Goal: Task Accomplishment & Management: Manage account settings

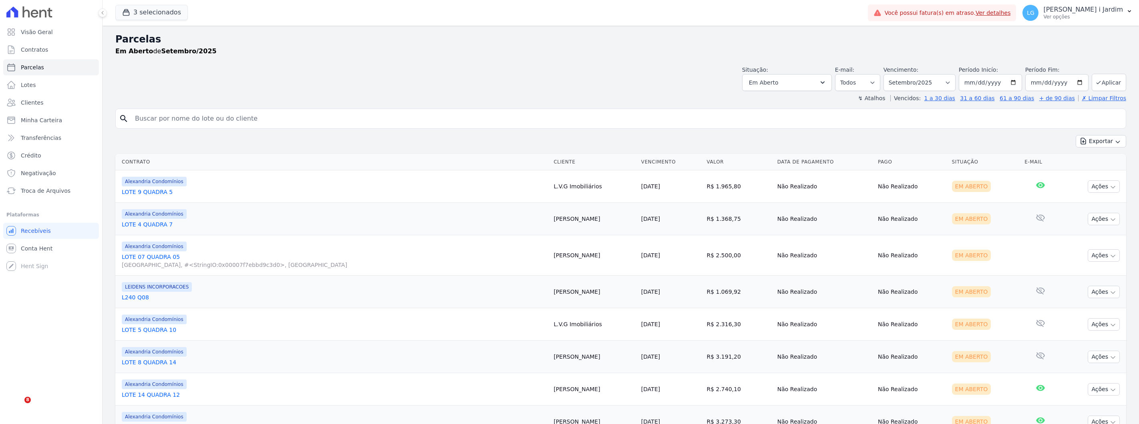
select select
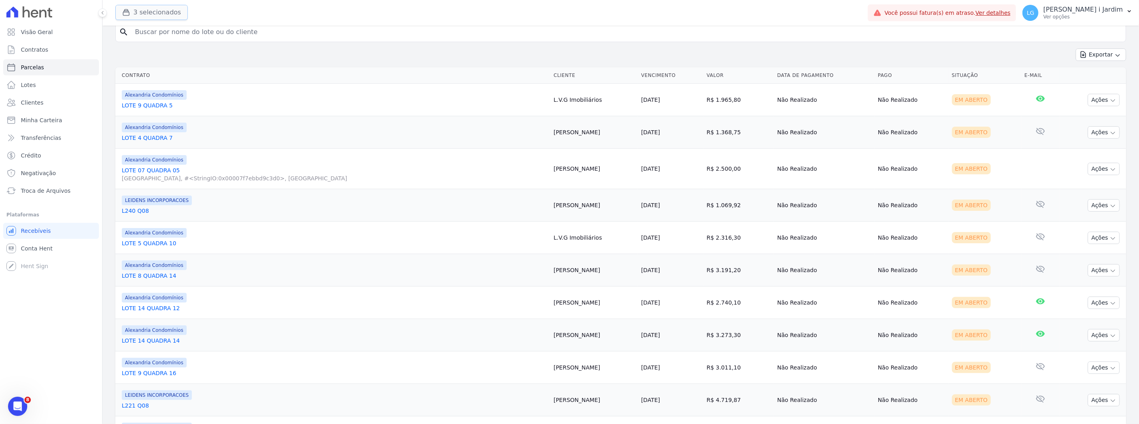
click at [163, 11] on button "3 selecionados" at bounding box center [151, 12] width 72 height 15
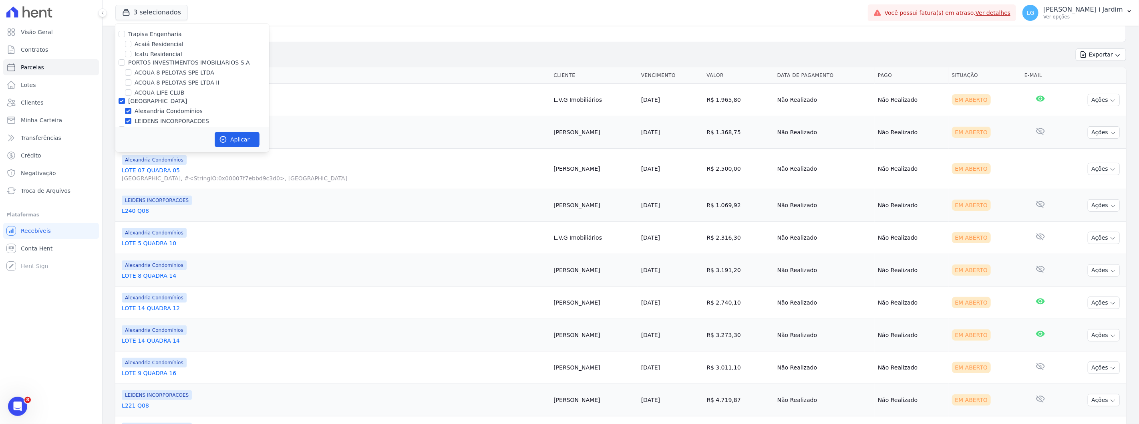
click at [150, 103] on label "[GEOGRAPHIC_DATA]" at bounding box center [157, 101] width 59 height 6
click at [125, 103] on input "[GEOGRAPHIC_DATA]" at bounding box center [122, 101] width 6 height 6
checkbox input "false"
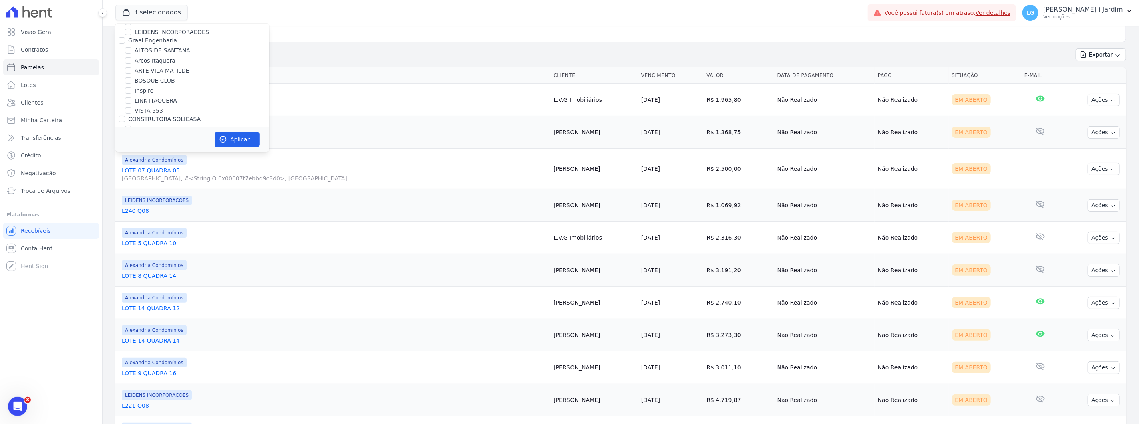
scroll to position [871, 0]
click at [157, 126] on label "Villa Francesa Iris" at bounding box center [159, 130] width 49 height 8
click at [131, 127] on input "Villa Francesa Iris" at bounding box center [128, 130] width 6 height 6
click at [137, 126] on label "Villa Francesa Iris" at bounding box center [159, 130] width 49 height 8
click at [131, 127] on input "Villa Francesa Iris" at bounding box center [128, 130] width 6 height 6
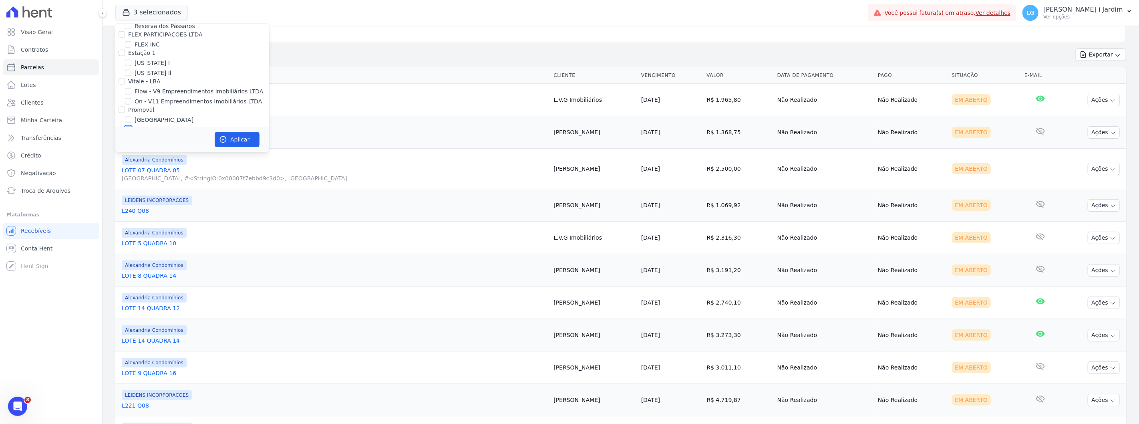
checkbox input "false"
click at [134, 116] on div "[GEOGRAPHIC_DATA]" at bounding box center [192, 120] width 154 height 8
click at [138, 116] on label "[GEOGRAPHIC_DATA]" at bounding box center [164, 120] width 59 height 8
click at [131, 117] on input "[GEOGRAPHIC_DATA]" at bounding box center [128, 120] width 6 height 6
checkbox input "true"
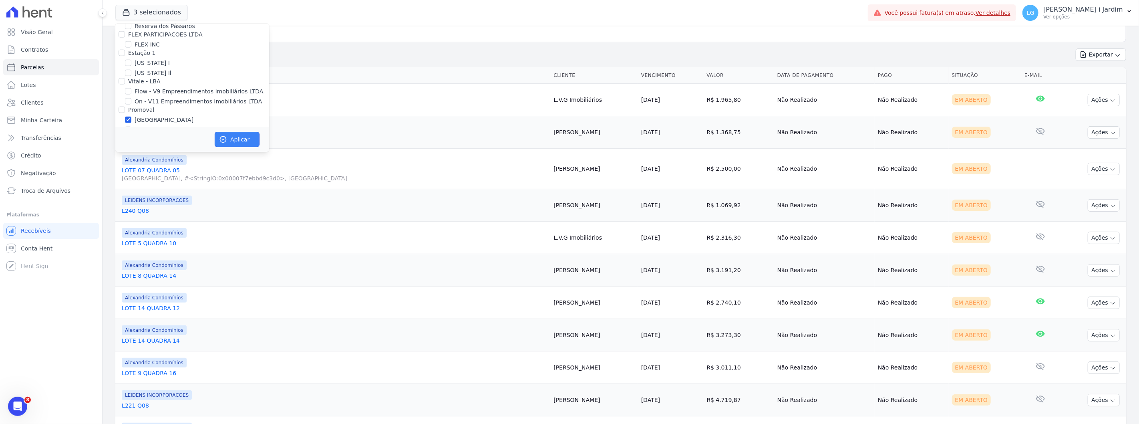
click at [241, 140] on button "Aplicar" at bounding box center [237, 139] width 45 height 15
click at [64, 28] on link "Visão Geral" at bounding box center [51, 32] width 96 height 16
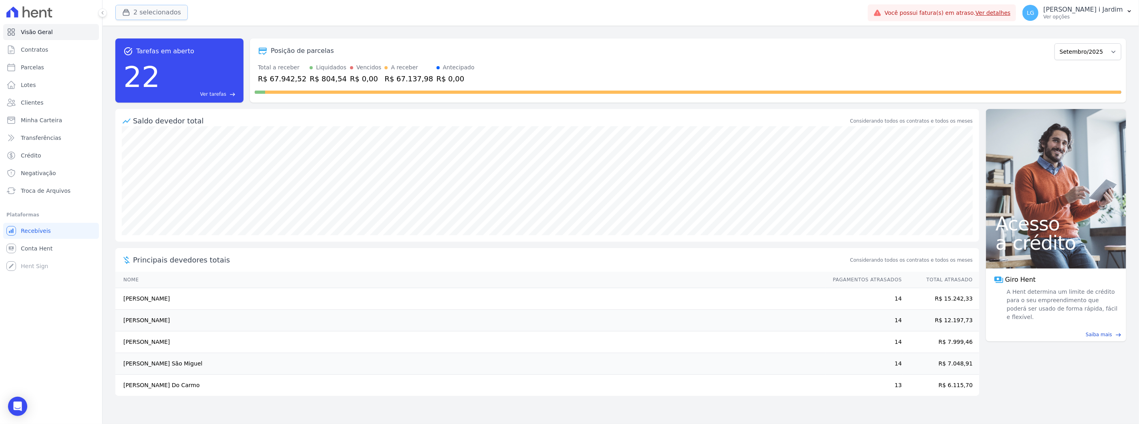
click at [141, 13] on button "2 selecionados" at bounding box center [151, 12] width 72 height 15
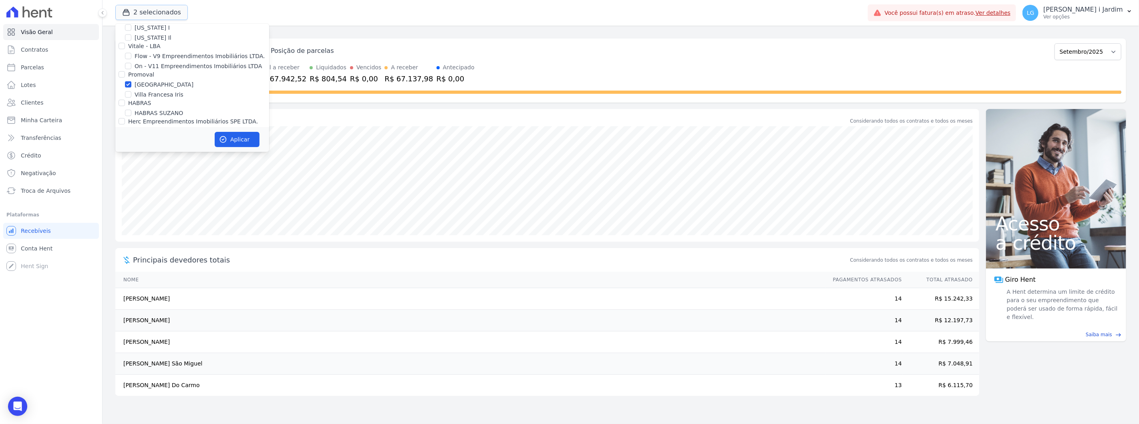
scroll to position [890, 0]
click at [145, 97] on label "[GEOGRAPHIC_DATA]" at bounding box center [164, 101] width 59 height 8
click at [131, 98] on input "[GEOGRAPHIC_DATA]" at bounding box center [128, 101] width 6 height 6
checkbox input "false"
click at [148, 107] on label "Villa Francesa Iris" at bounding box center [159, 111] width 49 height 8
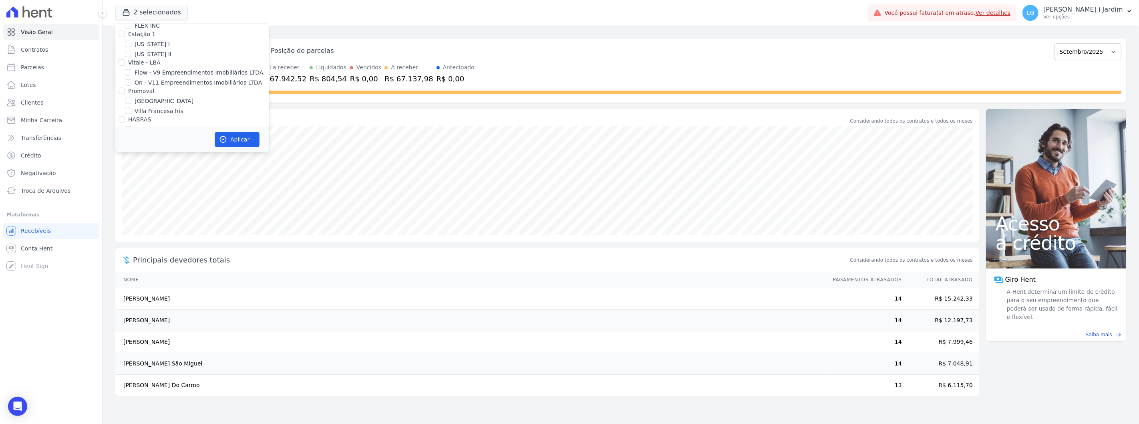
click at [131, 108] on input "Villa Francesa Iris" at bounding box center [128, 111] width 6 height 6
checkbox input "true"
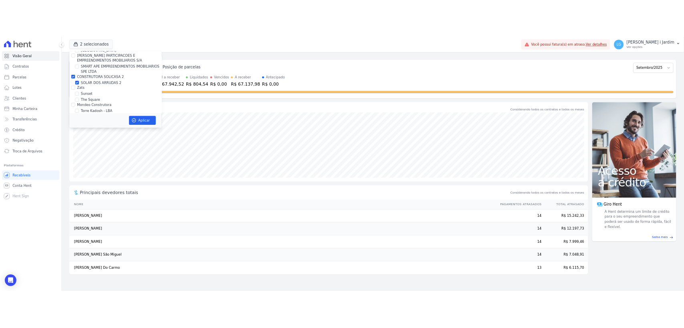
scroll to position [2016, 0]
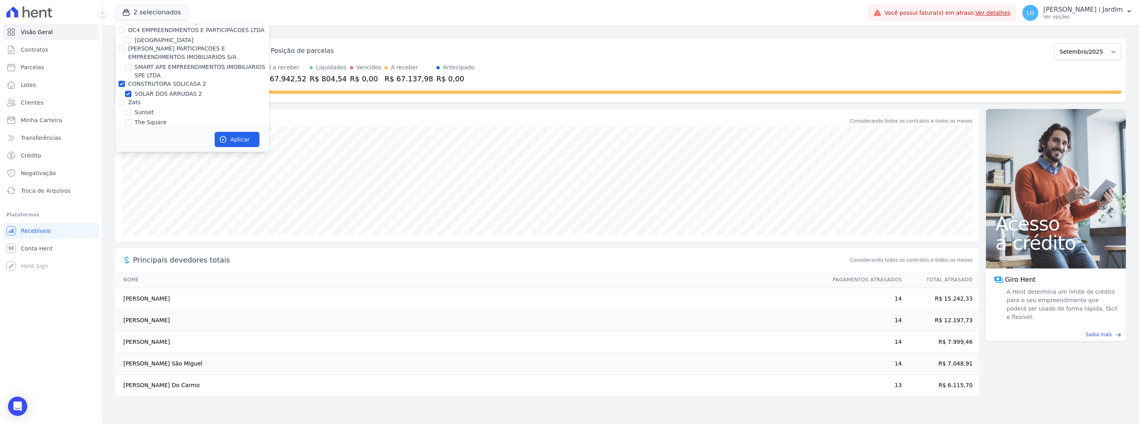
click at [133, 99] on label "Zats" at bounding box center [134, 102] width 12 height 6
click at [125, 99] on input "Zats" at bounding box center [122, 102] width 6 height 6
checkbox input "true"
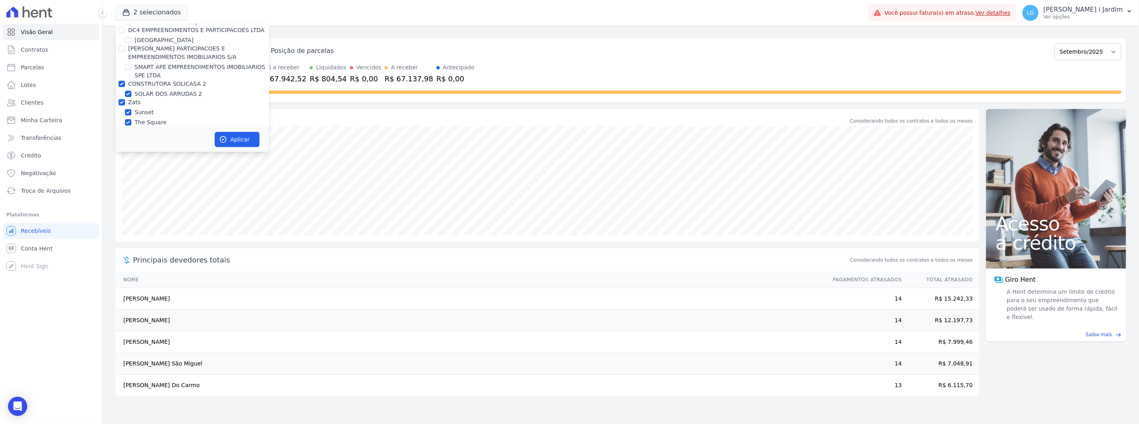
click at [135, 90] on label "SOLAR DOS ARRUDAS 2" at bounding box center [169, 94] width 68 height 8
click at [131, 90] on input "SOLAR DOS ARRUDAS 2" at bounding box center [128, 93] width 6 height 6
checkbox input "false"
click at [133, 99] on label "Zats" at bounding box center [134, 102] width 12 height 6
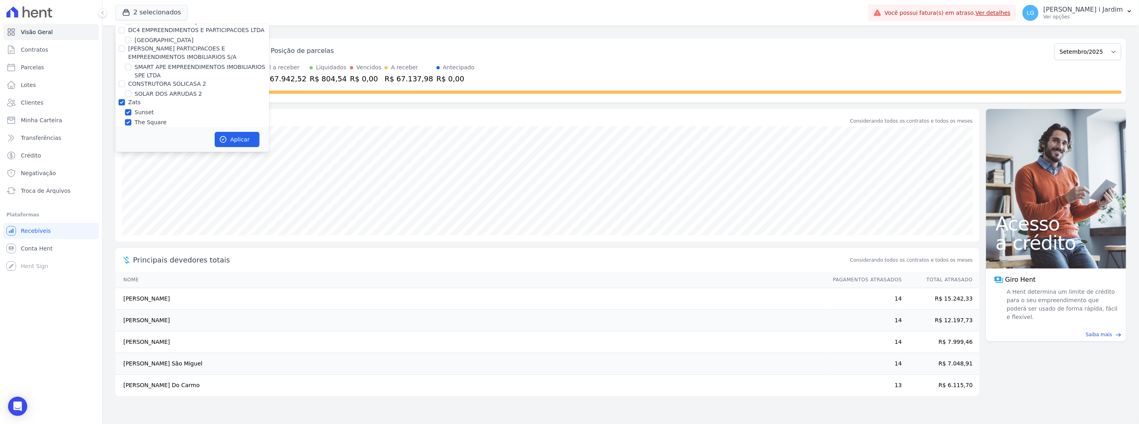
click at [125, 99] on input "Zats" at bounding box center [122, 102] width 6 height 6
checkbox input "false"
click at [234, 143] on button "Aplicar" at bounding box center [237, 139] width 45 height 15
